Goal: Check status

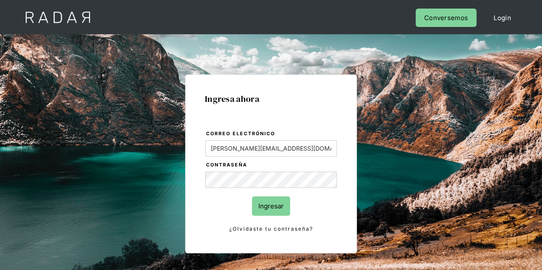
click at [283, 207] on input "Ingresar" at bounding box center [271, 206] width 38 height 19
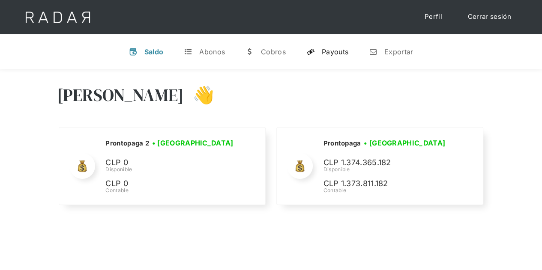
click at [329, 50] on div "Payouts" at bounding box center [335, 52] width 27 height 9
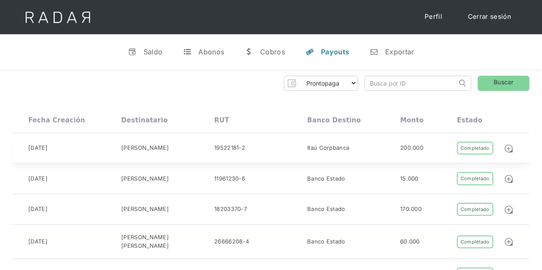
click at [472, 144] on div "Completado" at bounding box center [475, 148] width 36 height 13
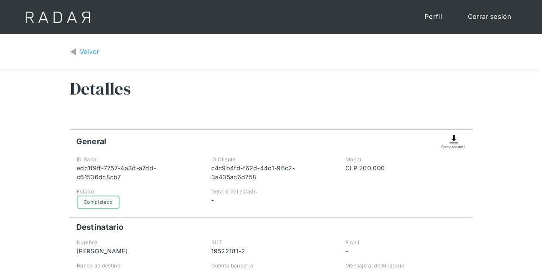
click at [83, 52] on div "Volver" at bounding box center [90, 52] width 20 height 10
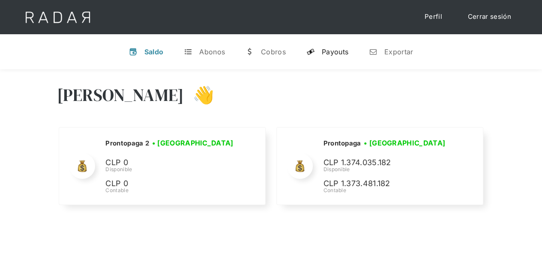
click at [338, 53] on div "Payouts" at bounding box center [335, 52] width 27 height 9
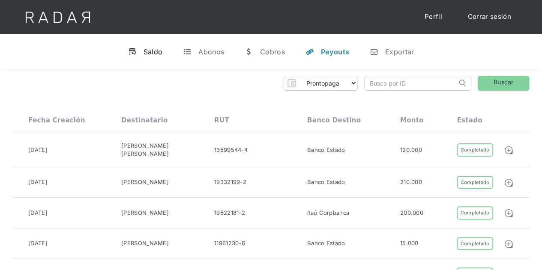
click at [149, 53] on div "Saldo" at bounding box center [153, 52] width 19 height 9
